Goal: Task Accomplishment & Management: Use online tool/utility

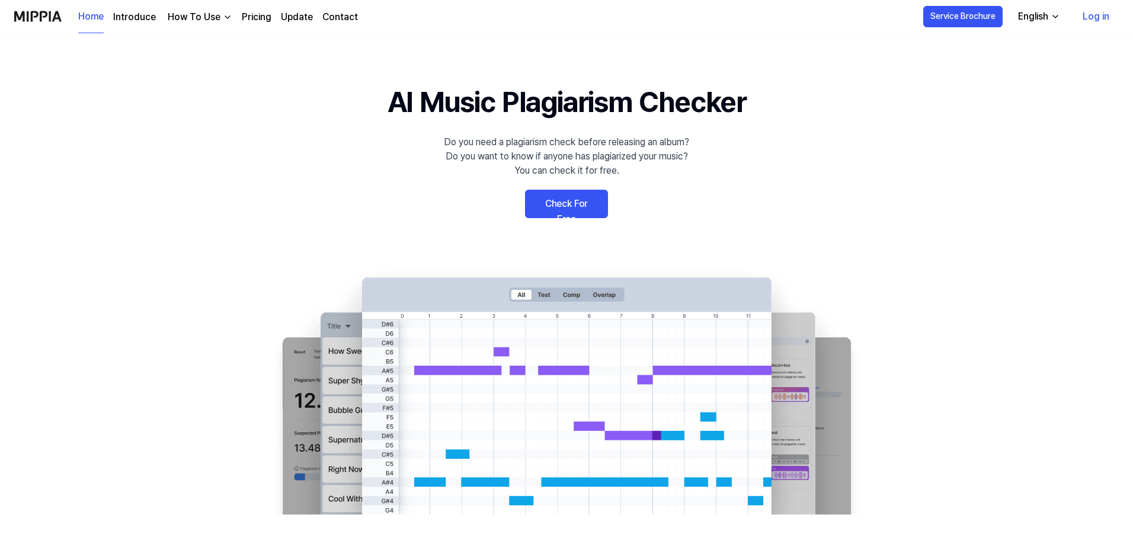
click at [1089, 20] on link "Log in" at bounding box center [1096, 16] width 46 height 33
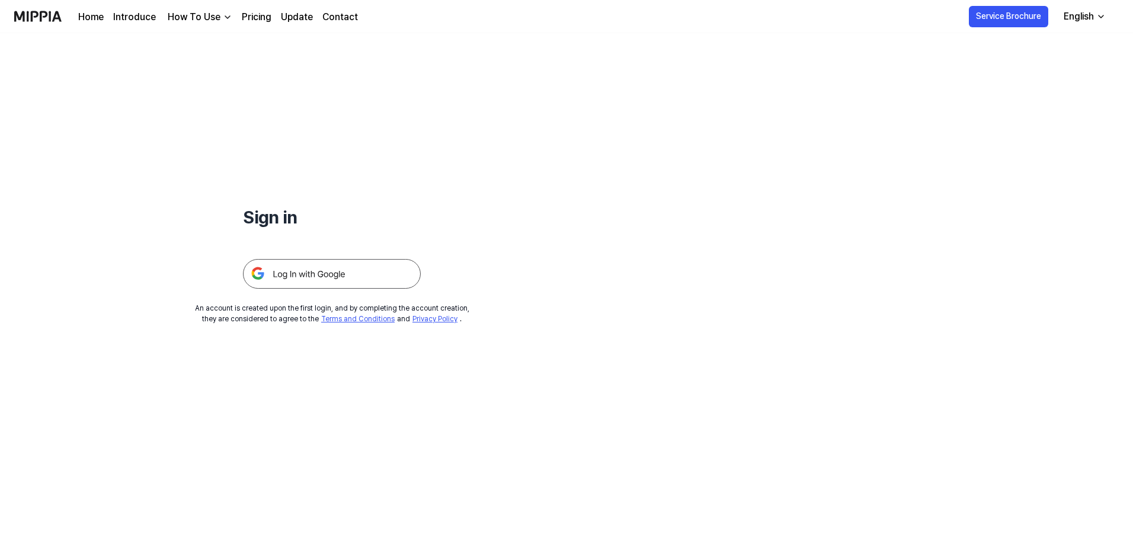
click at [293, 269] on img at bounding box center [332, 274] width 178 height 30
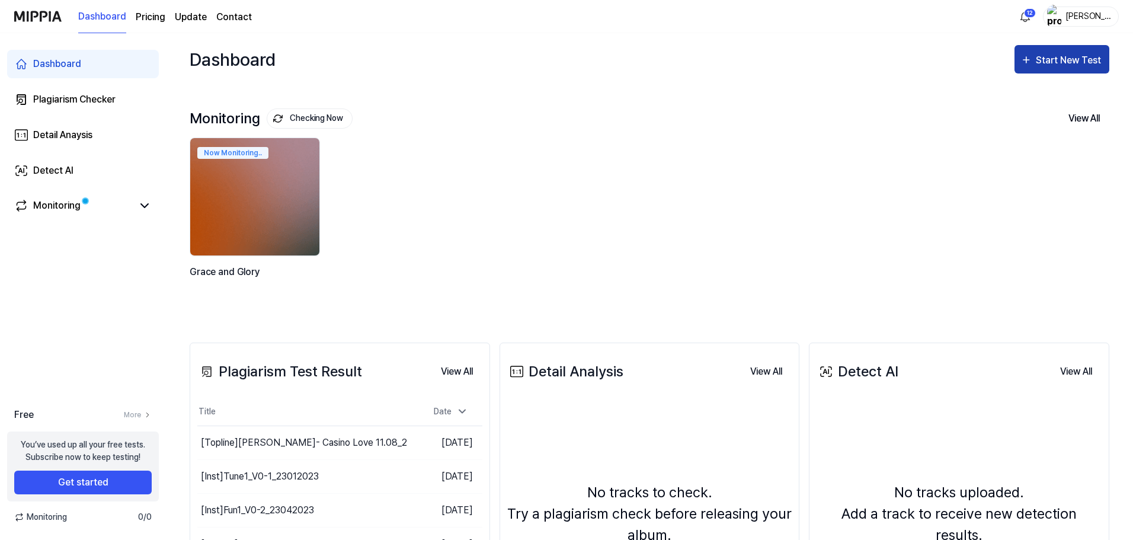
click at [1066, 69] on button "Start New Test" at bounding box center [1061, 59] width 95 height 28
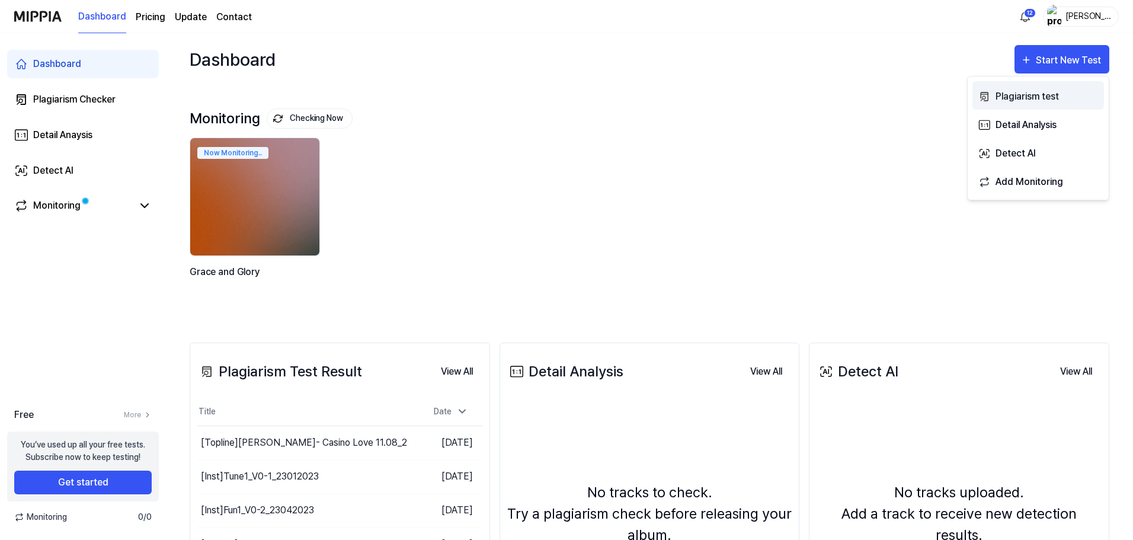
click at [1024, 96] on div "Plagiarism test" at bounding box center [1046, 96] width 103 height 15
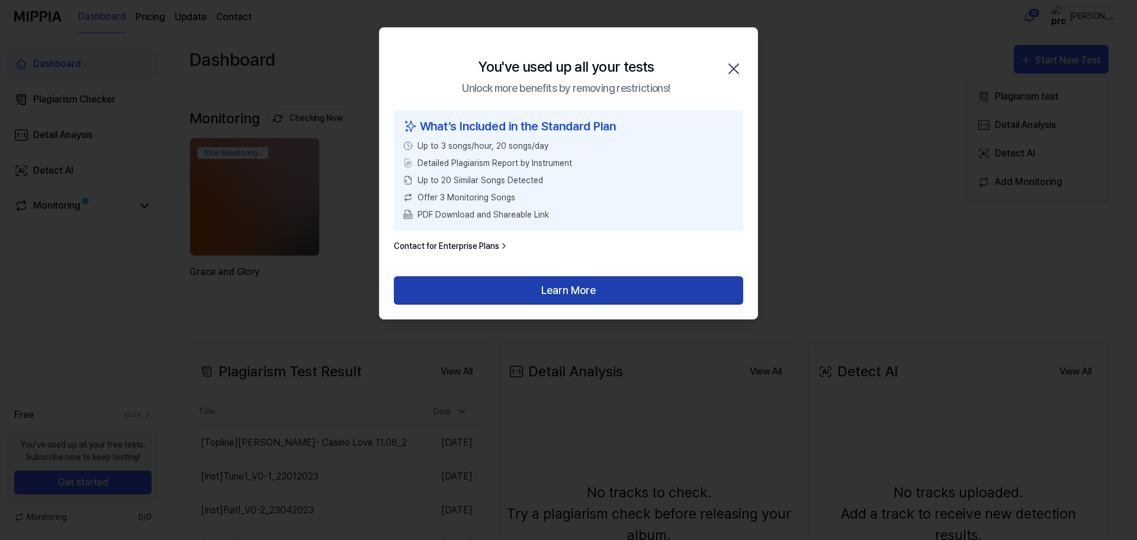
click at [578, 295] on button "Learn More" at bounding box center [569, 290] width 350 height 28
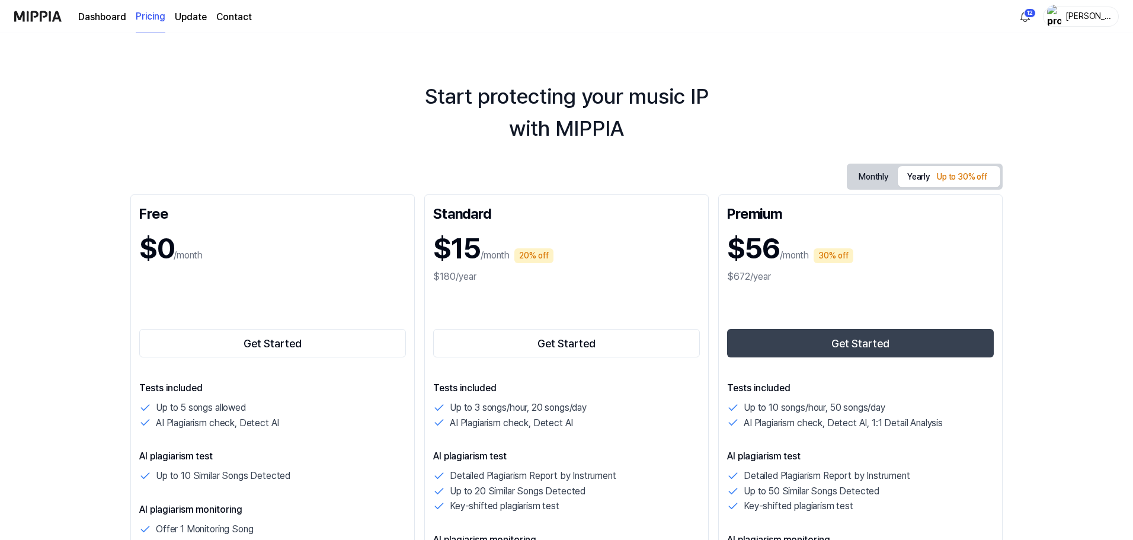
click at [877, 179] on button "Monthly" at bounding box center [873, 177] width 49 height 22
click at [230, 361] on div "Free $0 /month Get Started Tests included Up to 5 songs allowed AI Plagiarism c…" at bounding box center [272, 510] width 284 height 633
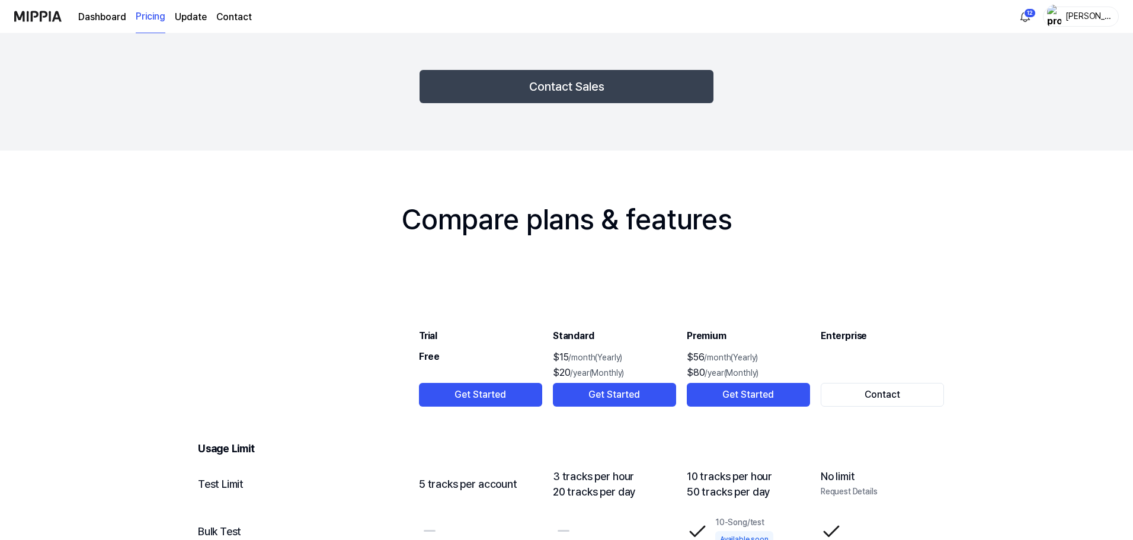
scroll to position [1126, 0]
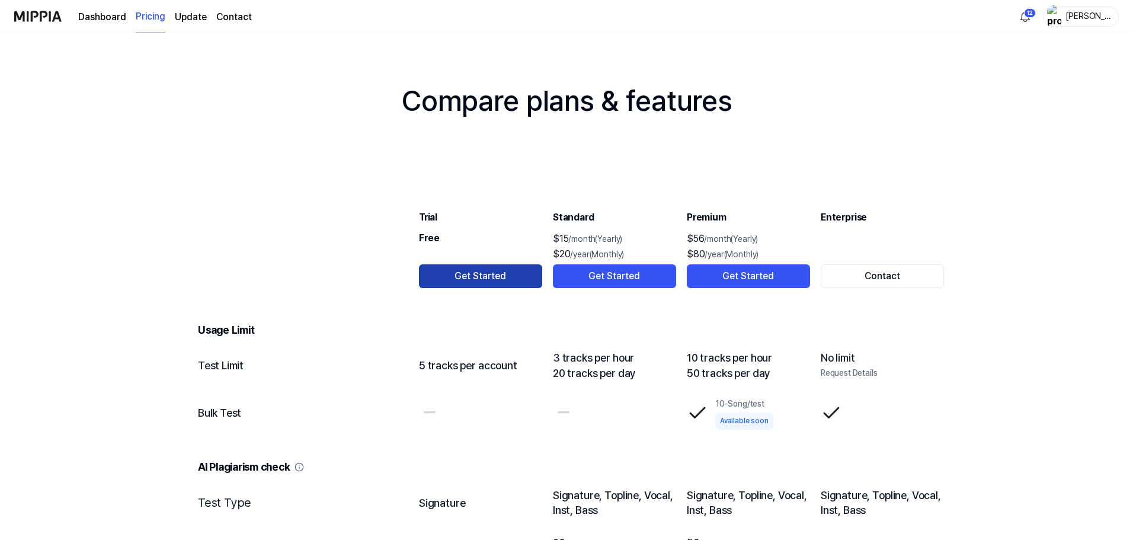
click at [460, 285] on button "Get Started" at bounding box center [480, 276] width 123 height 24
click at [474, 281] on button "Get Started" at bounding box center [480, 276] width 123 height 24
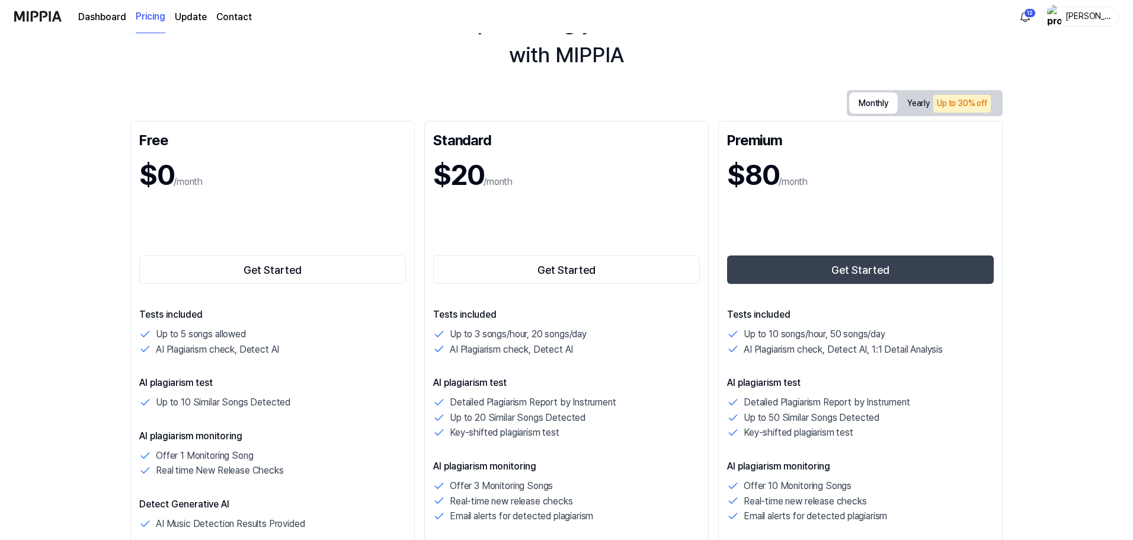
scroll to position [0, 0]
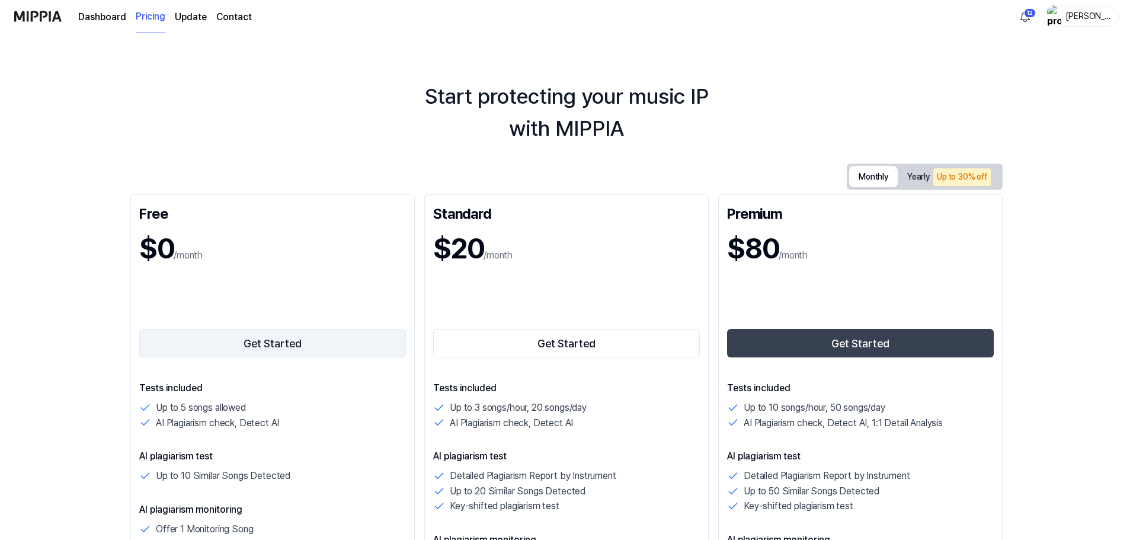
click at [255, 338] on button "Get Started" at bounding box center [272, 343] width 267 height 28
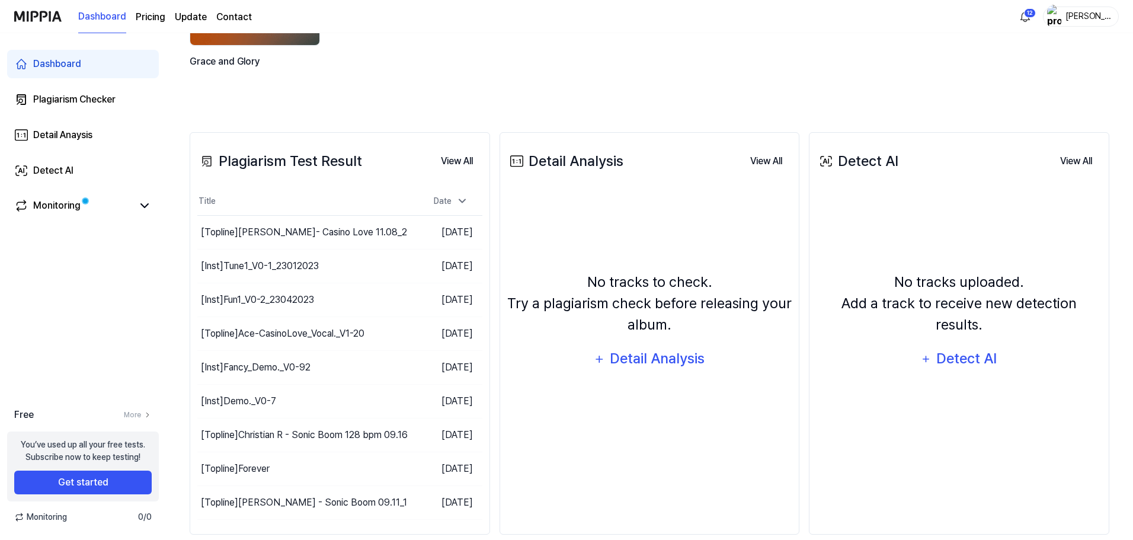
scroll to position [229, 0]
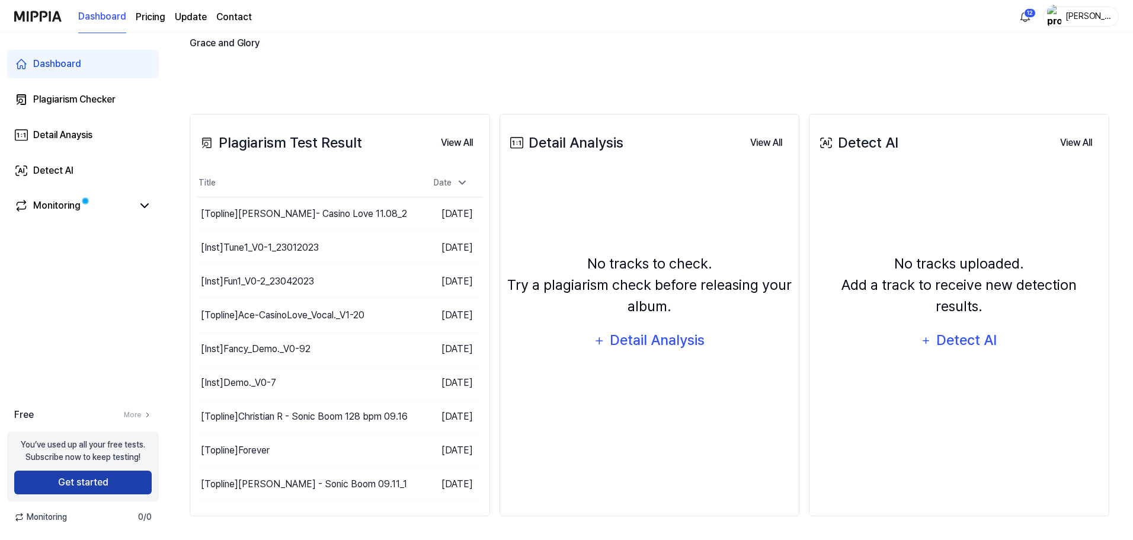
click at [87, 489] on button "Get started" at bounding box center [82, 482] width 137 height 24
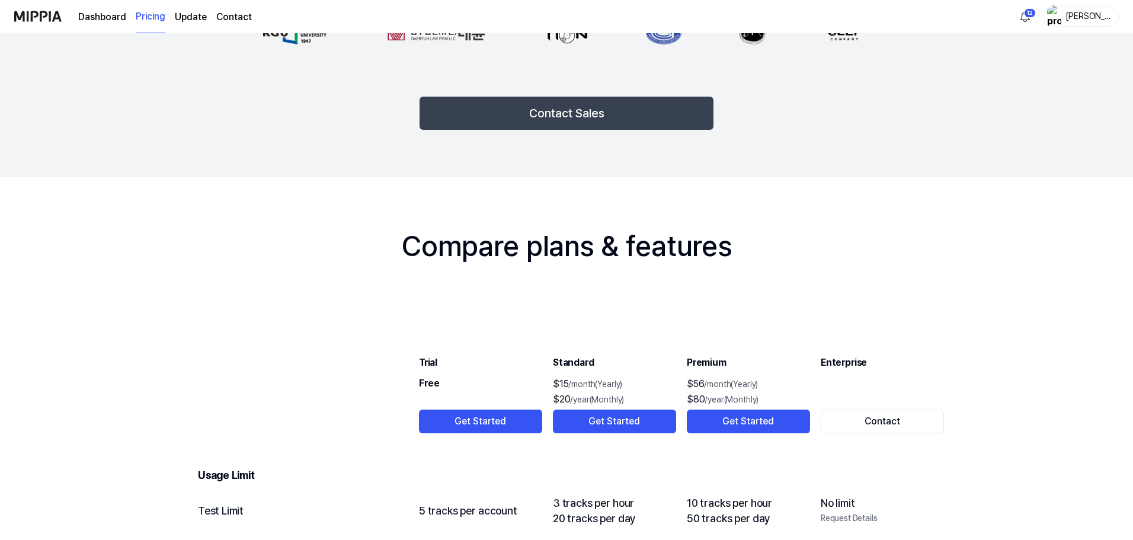
scroll to position [1066, 0]
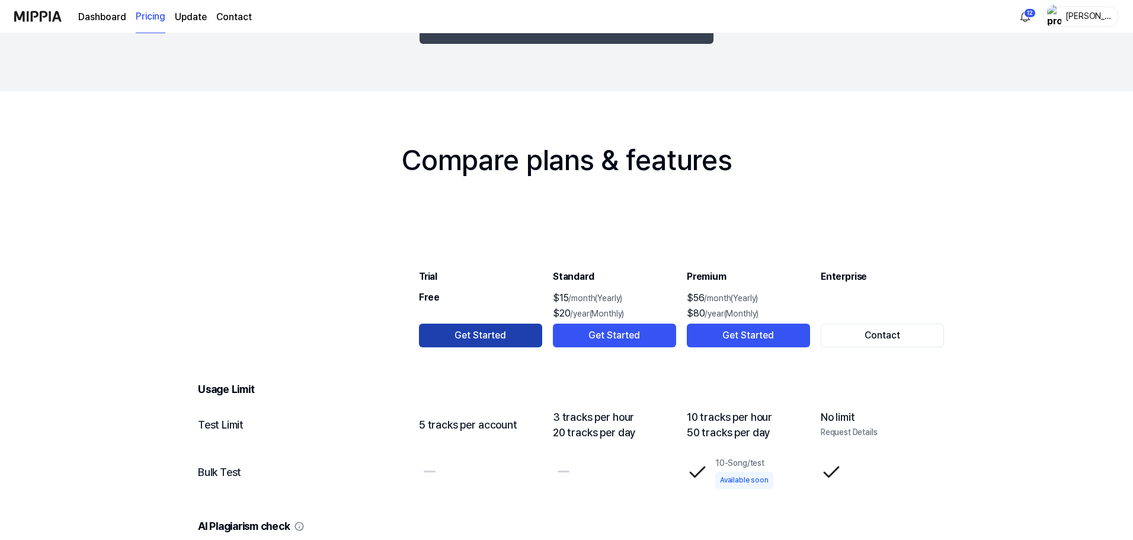
click at [460, 337] on button "Get Started" at bounding box center [480, 335] width 123 height 24
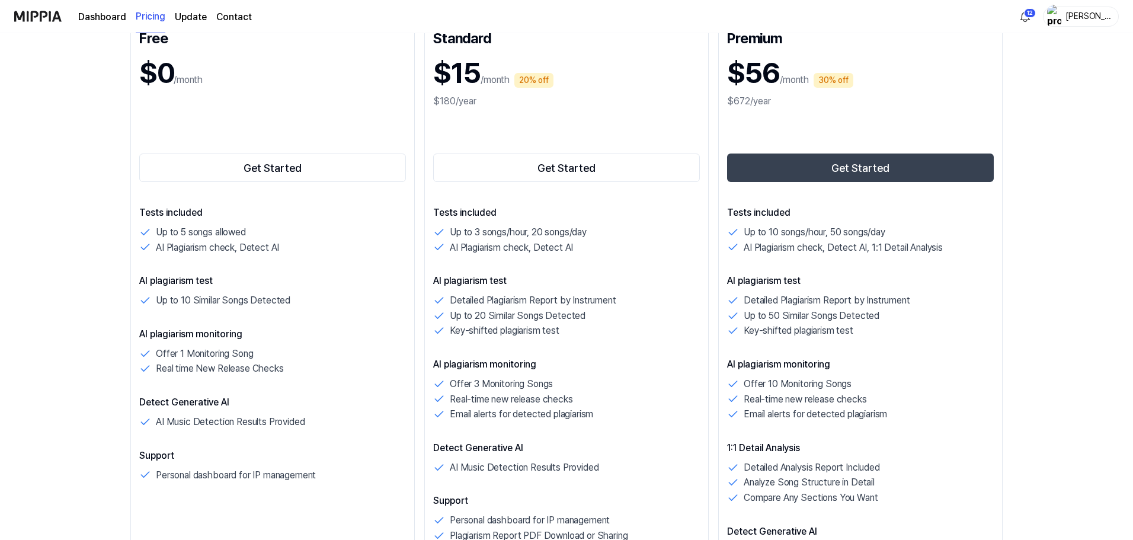
scroll to position [0, 0]
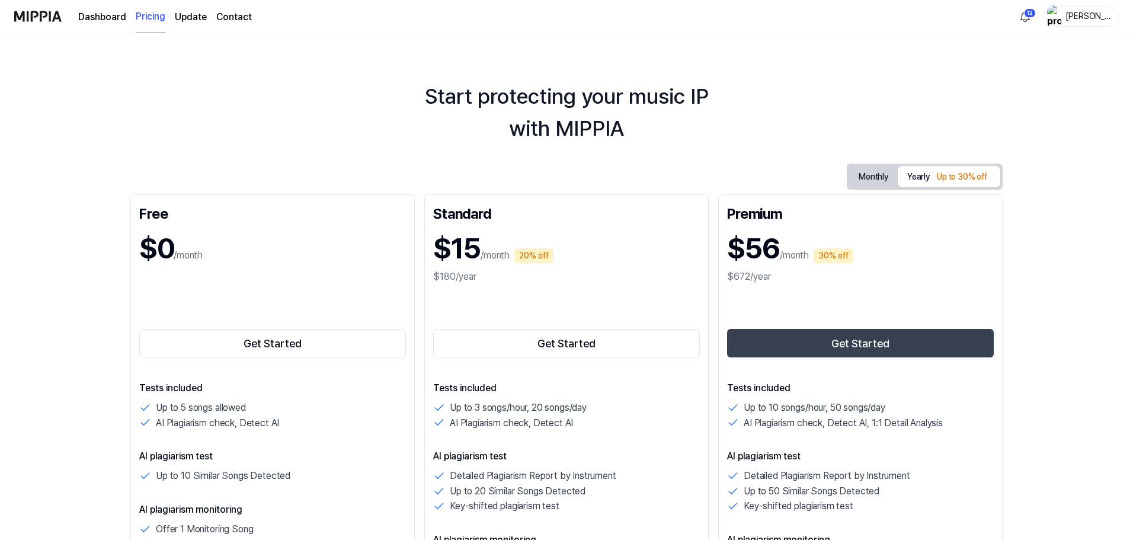
click at [867, 185] on button "Monthly" at bounding box center [873, 177] width 49 height 22
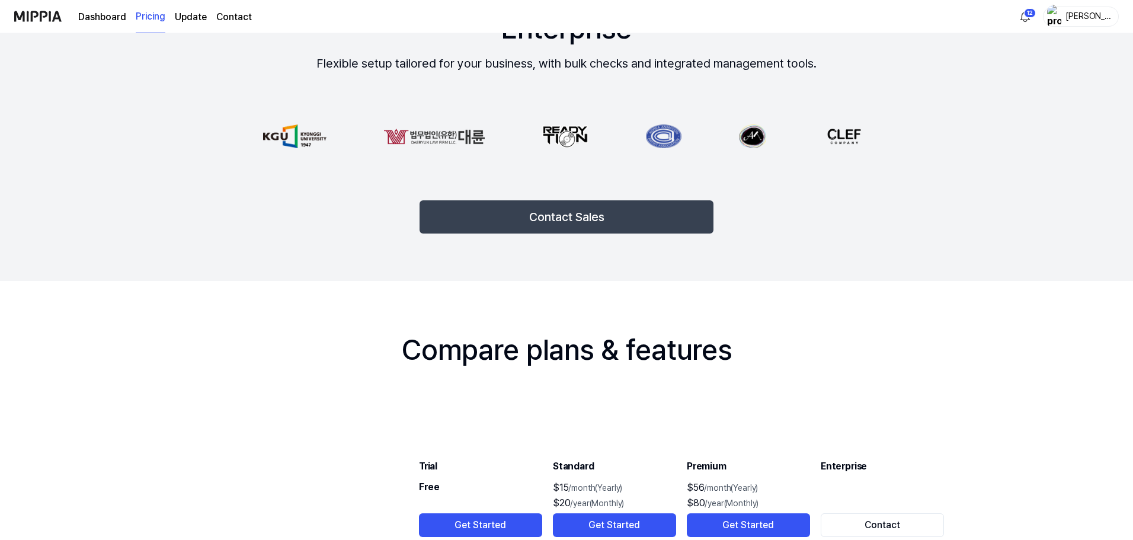
scroll to position [1007, 0]
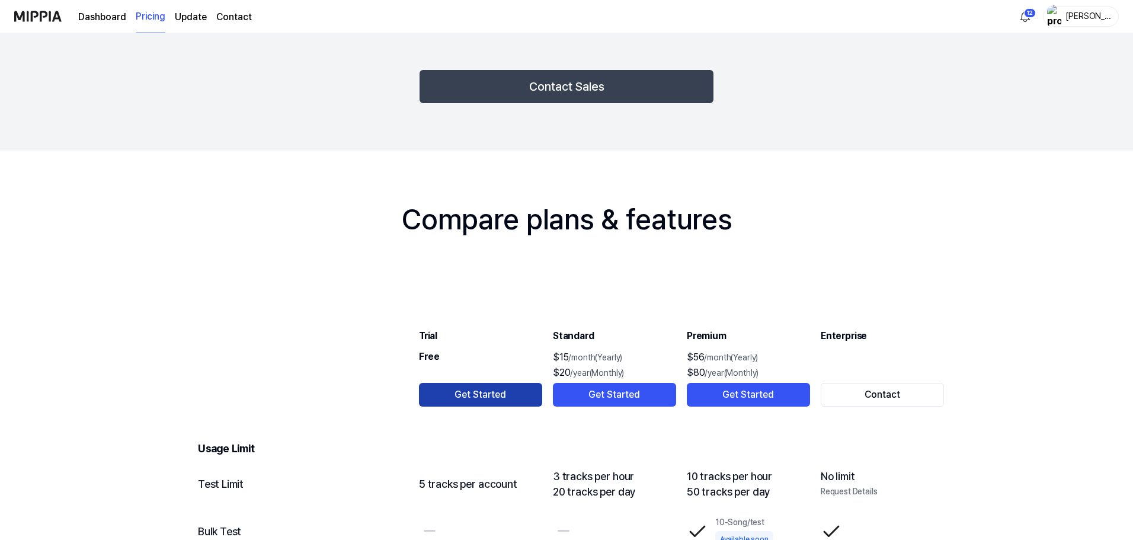
click at [473, 396] on button "Get Started" at bounding box center [480, 395] width 123 height 24
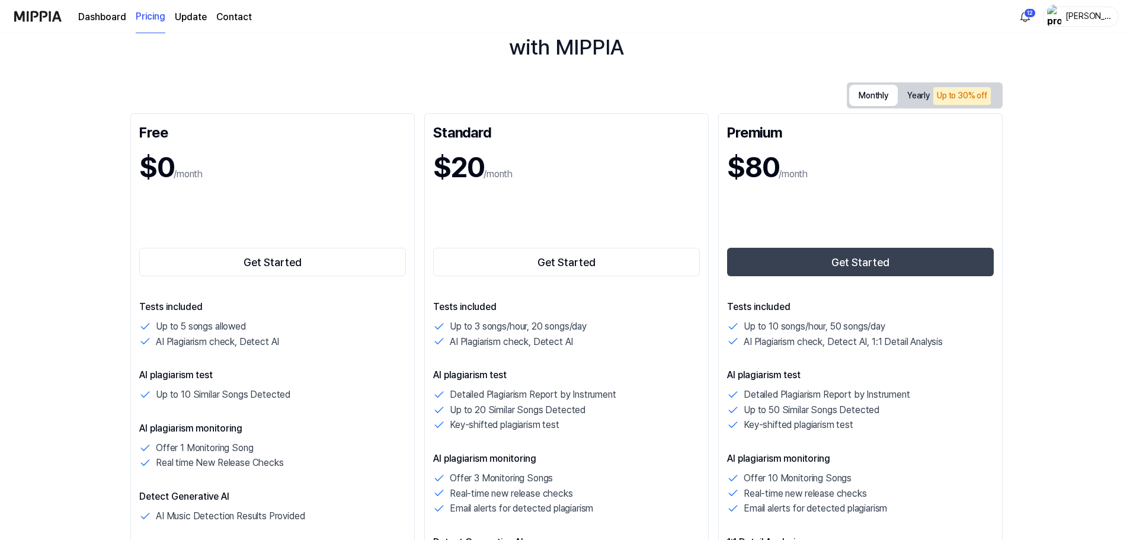
scroll to position [0, 0]
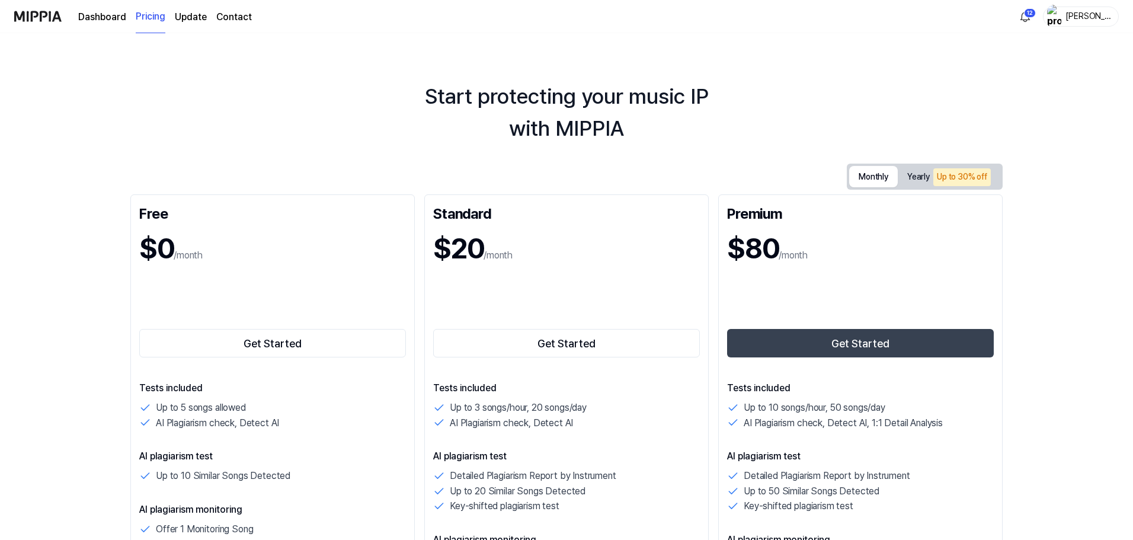
click at [100, 14] on link "Dashboard" at bounding box center [102, 17] width 48 height 14
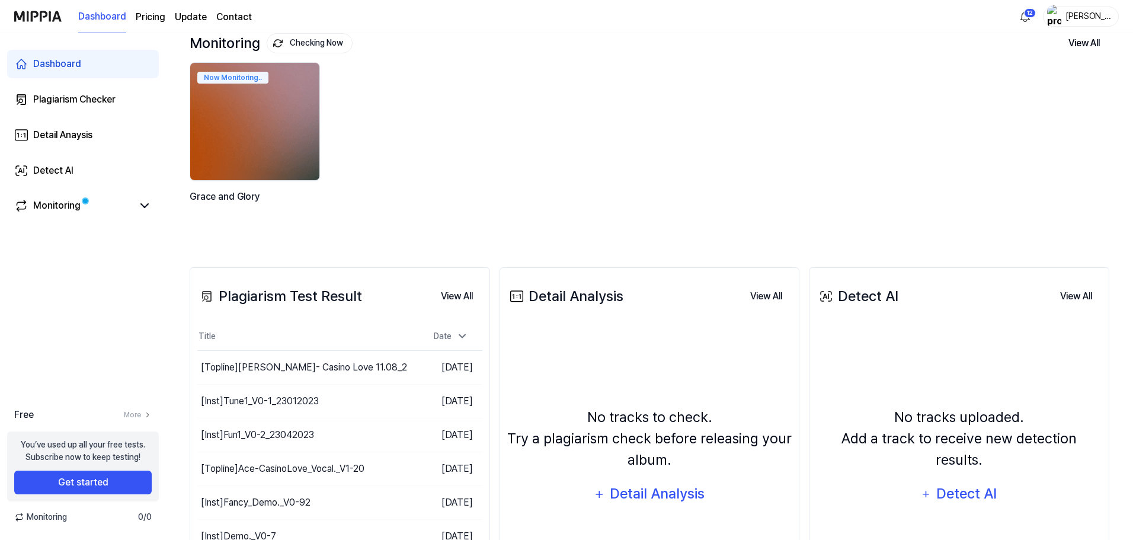
scroll to position [178, 0]
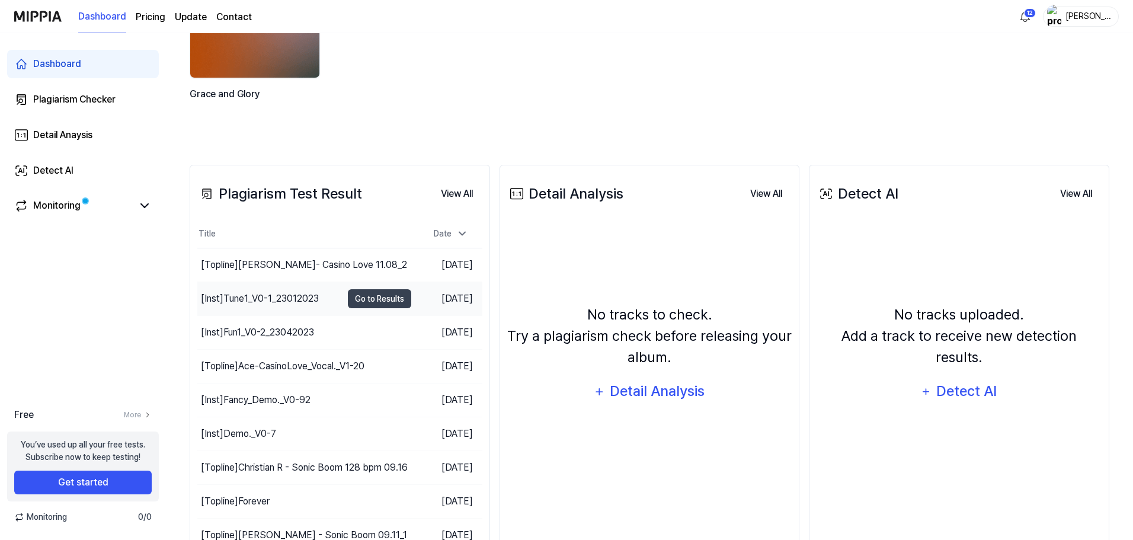
click at [262, 293] on div "[Inst] Tune1_V0-1_23012023" at bounding box center [260, 298] width 118 height 14
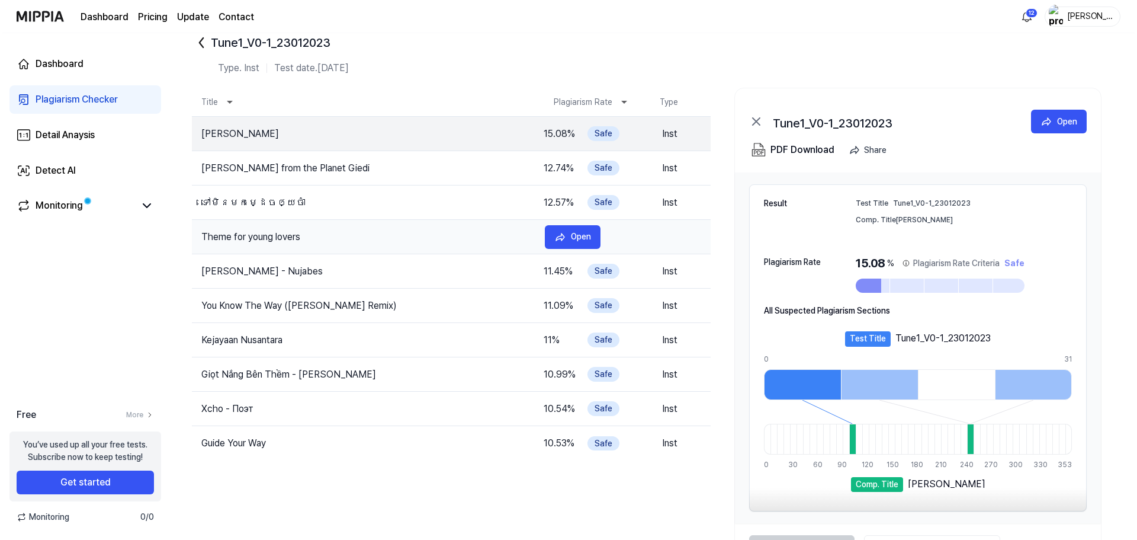
scroll to position [0, 0]
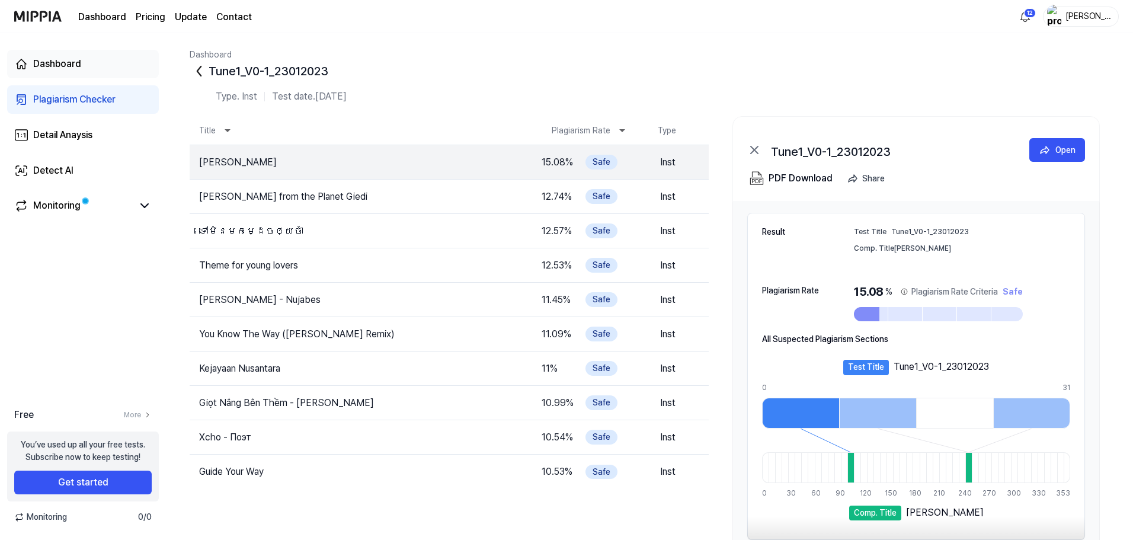
click at [50, 65] on div "Dashboard" at bounding box center [57, 64] width 48 height 14
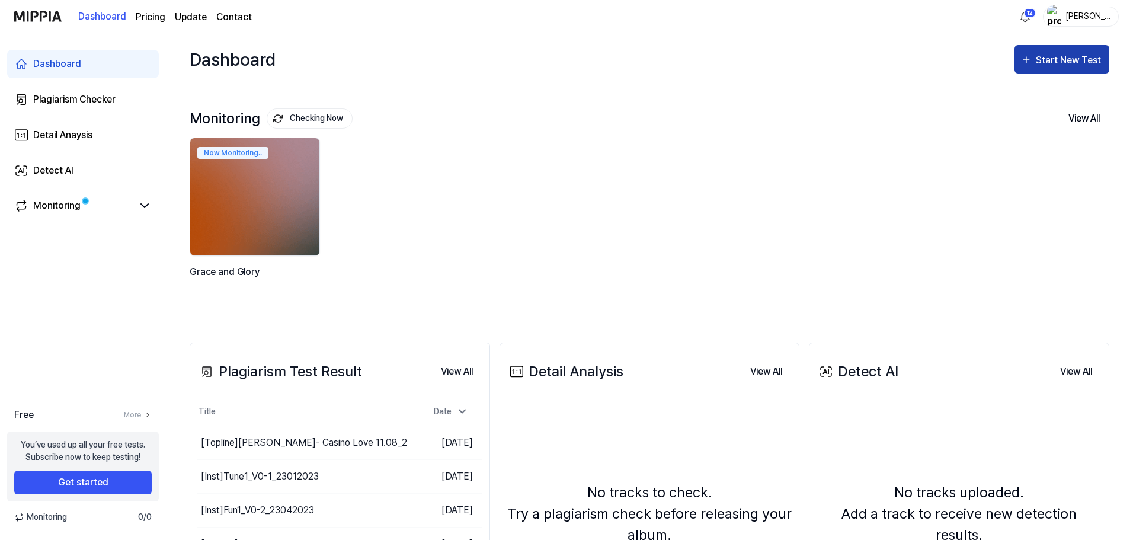
click at [1071, 57] on div "Start New Test" at bounding box center [1069, 60] width 68 height 15
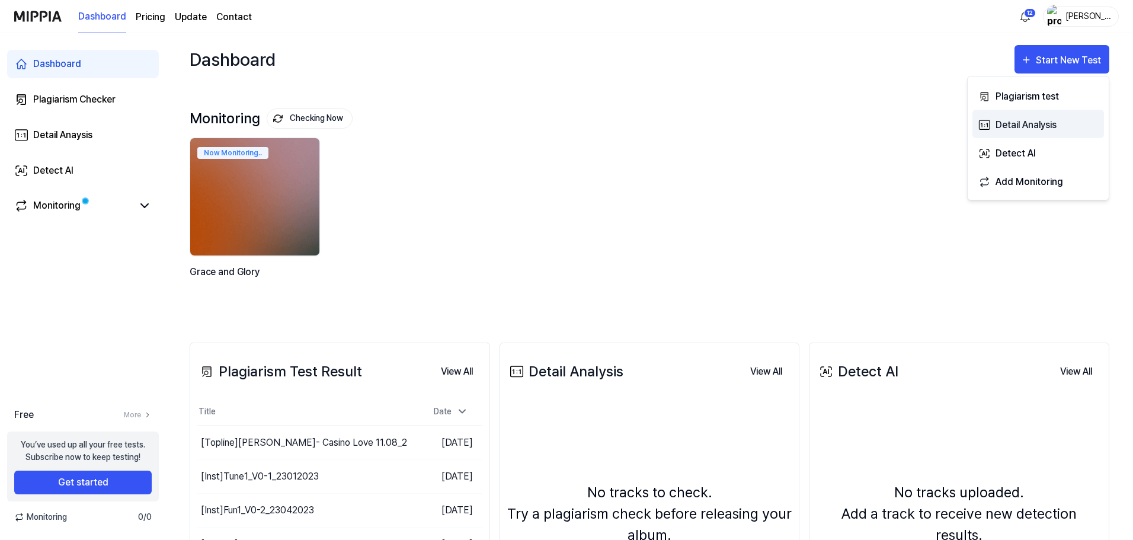
click at [1037, 122] on div "Detail Analysis" at bounding box center [1046, 124] width 103 height 15
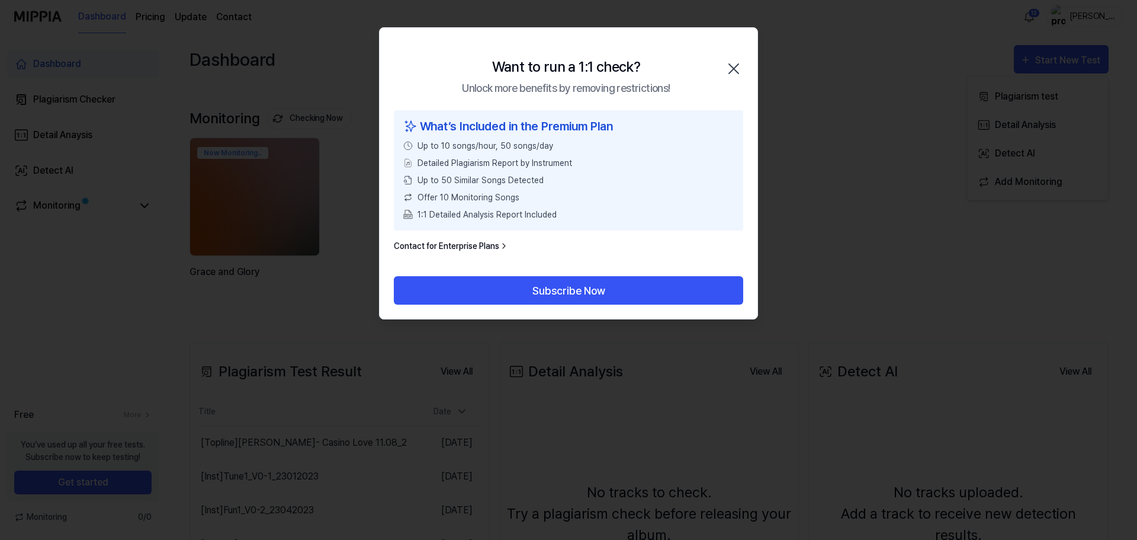
click at [735, 67] on icon "button" at bounding box center [733, 68] width 9 height 9
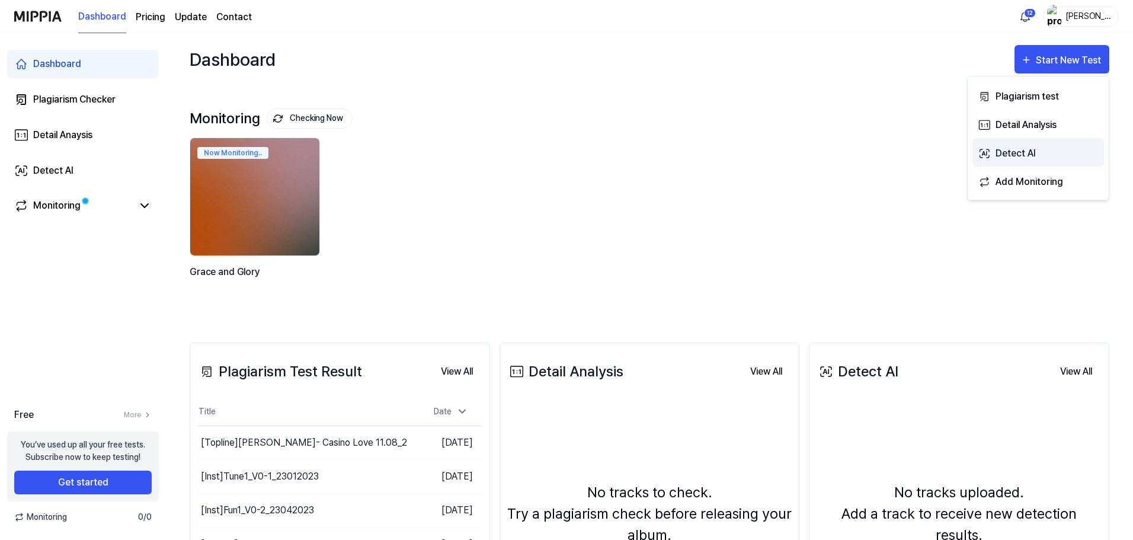
click at [1019, 153] on div "Detect AI" at bounding box center [1046, 153] width 103 height 15
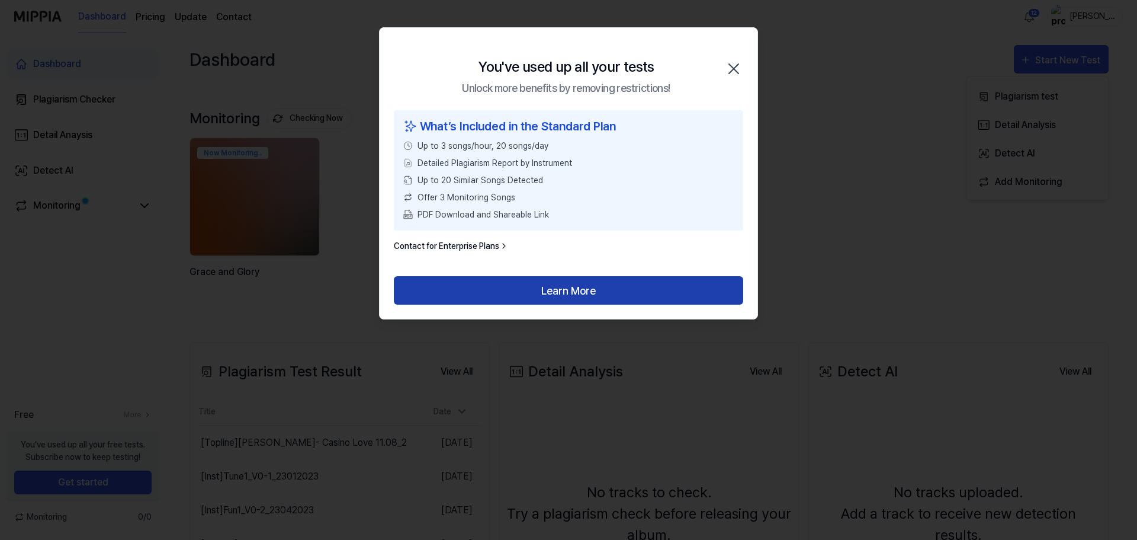
click at [600, 293] on button "Learn More" at bounding box center [569, 290] width 350 height 28
